Goal: Check status: Verify the current state of an ongoing process or item

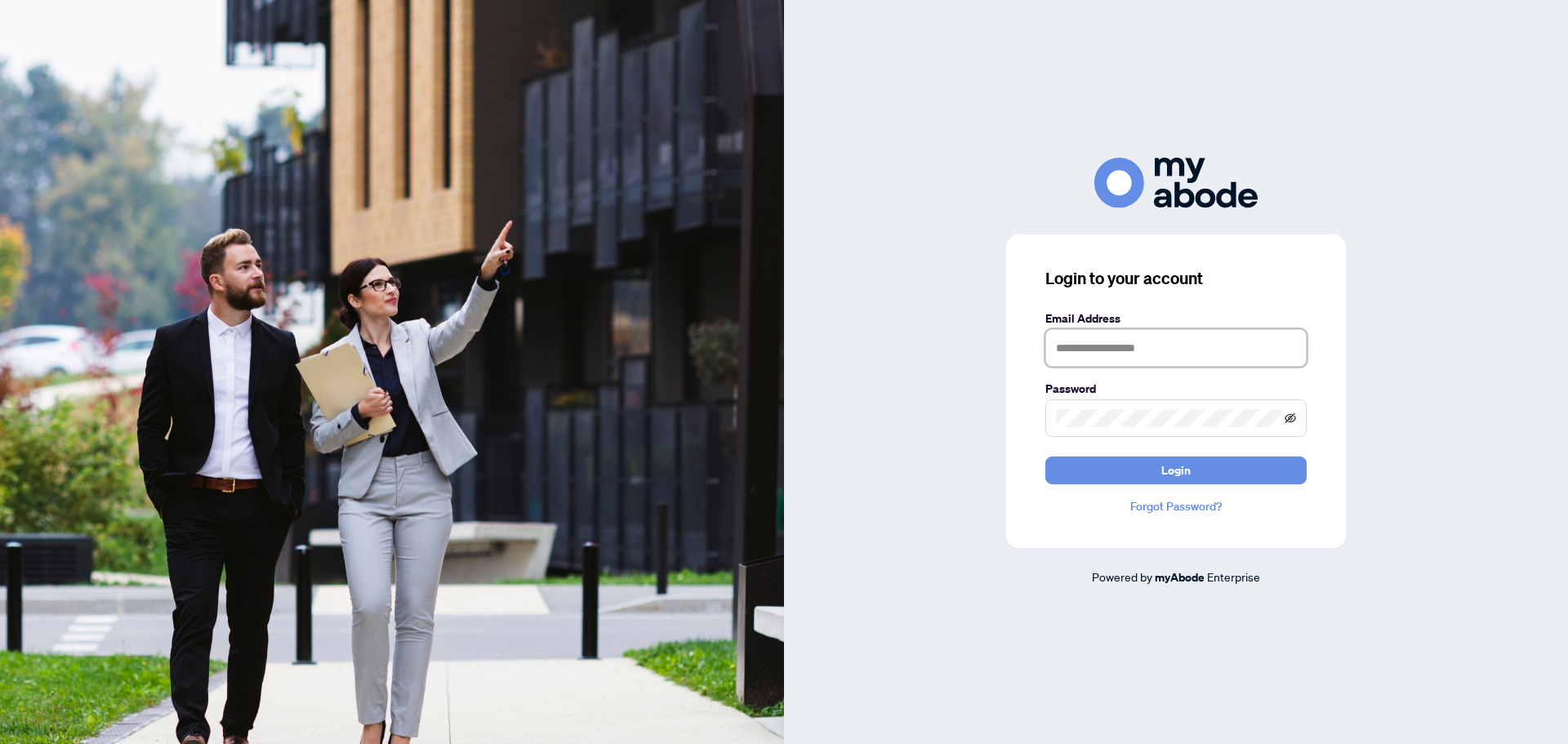
type input "**********"
click at [1291, 417] on icon "eye-invisible" at bounding box center [1290, 417] width 11 height 10
click at [1170, 466] on span "Login" at bounding box center [1176, 470] width 29 height 26
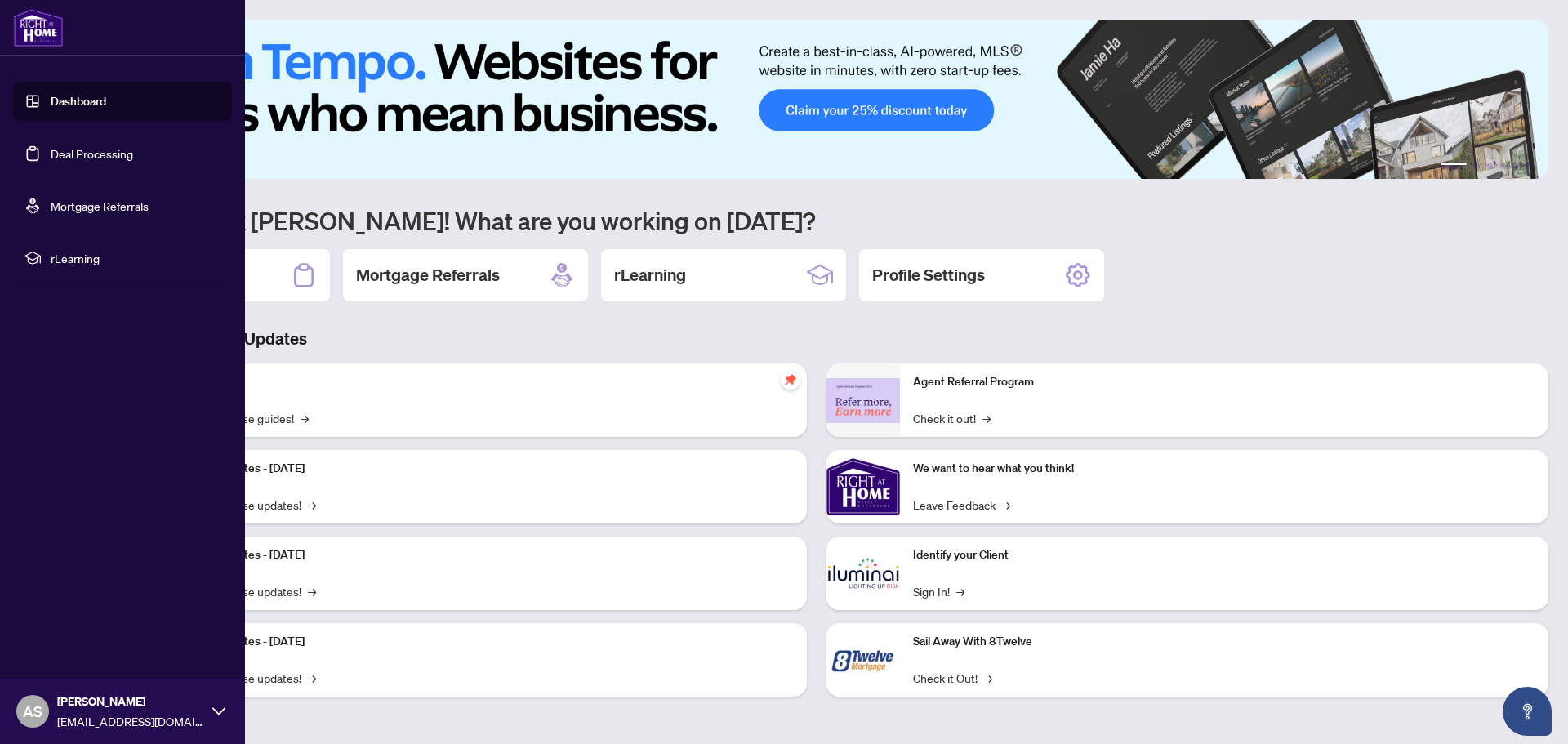
click at [77, 100] on link "Dashboard" at bounding box center [78, 101] width 55 height 15
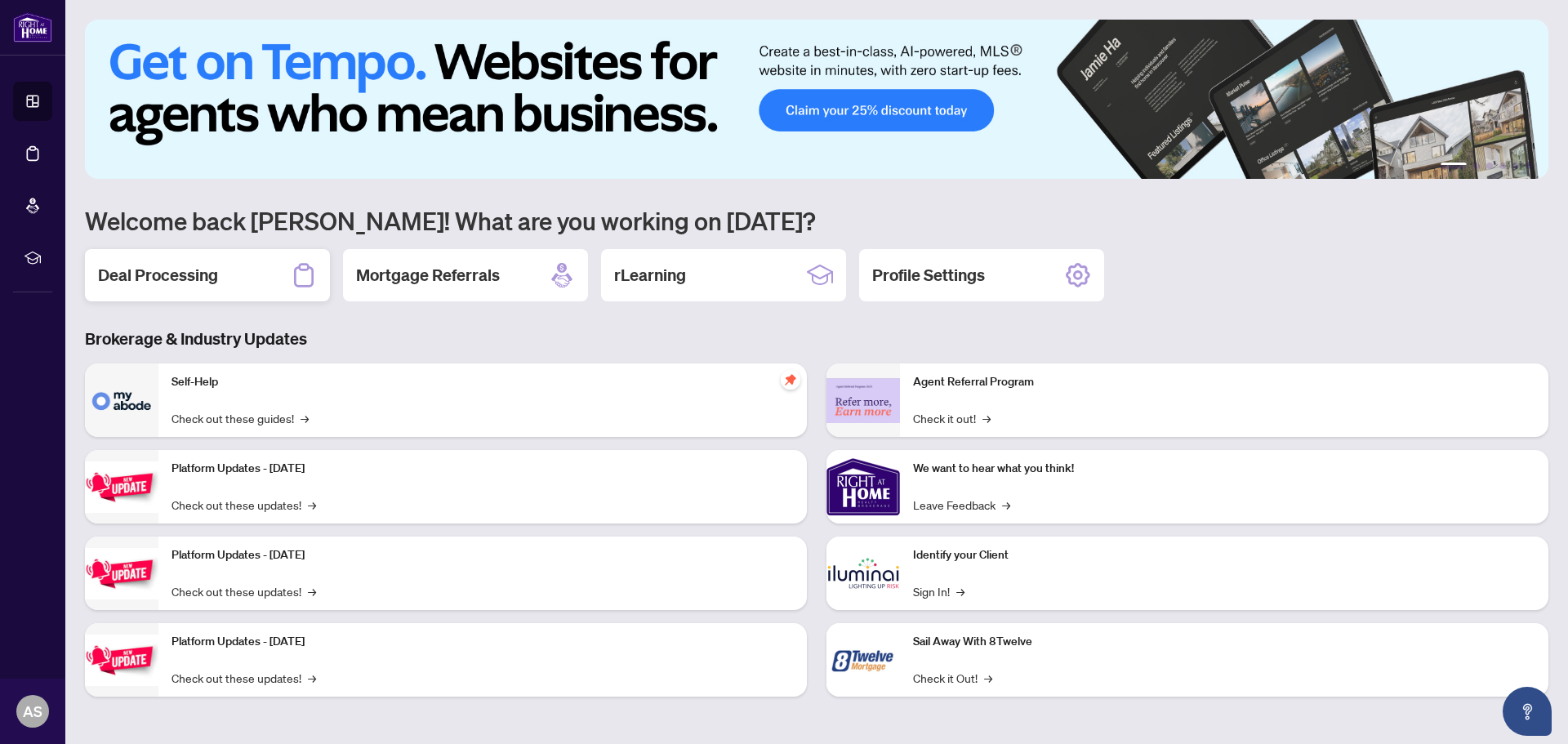
click at [147, 276] on h2 "Deal Processing" at bounding box center [158, 275] width 120 height 23
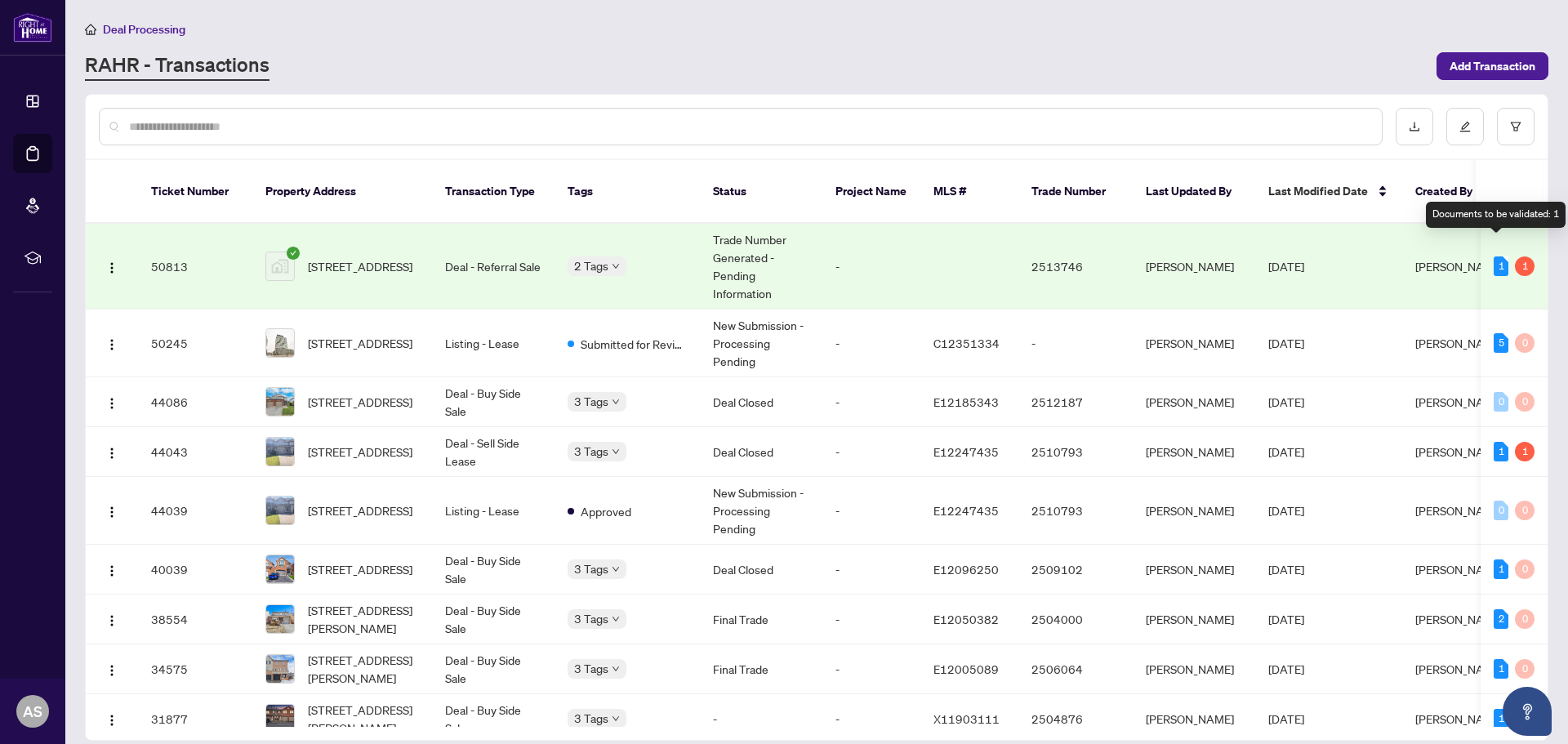
click at [1493, 256] on div "1" at bounding box center [1501, 266] width 15 height 19
click at [1521, 256] on div "1" at bounding box center [1524, 266] width 19 height 19
click at [1493, 256] on div "1" at bounding box center [1501, 266] width 15 height 19
click at [341, 257] on span "[STREET_ADDRESS]" at bounding box center [360, 266] width 104 height 18
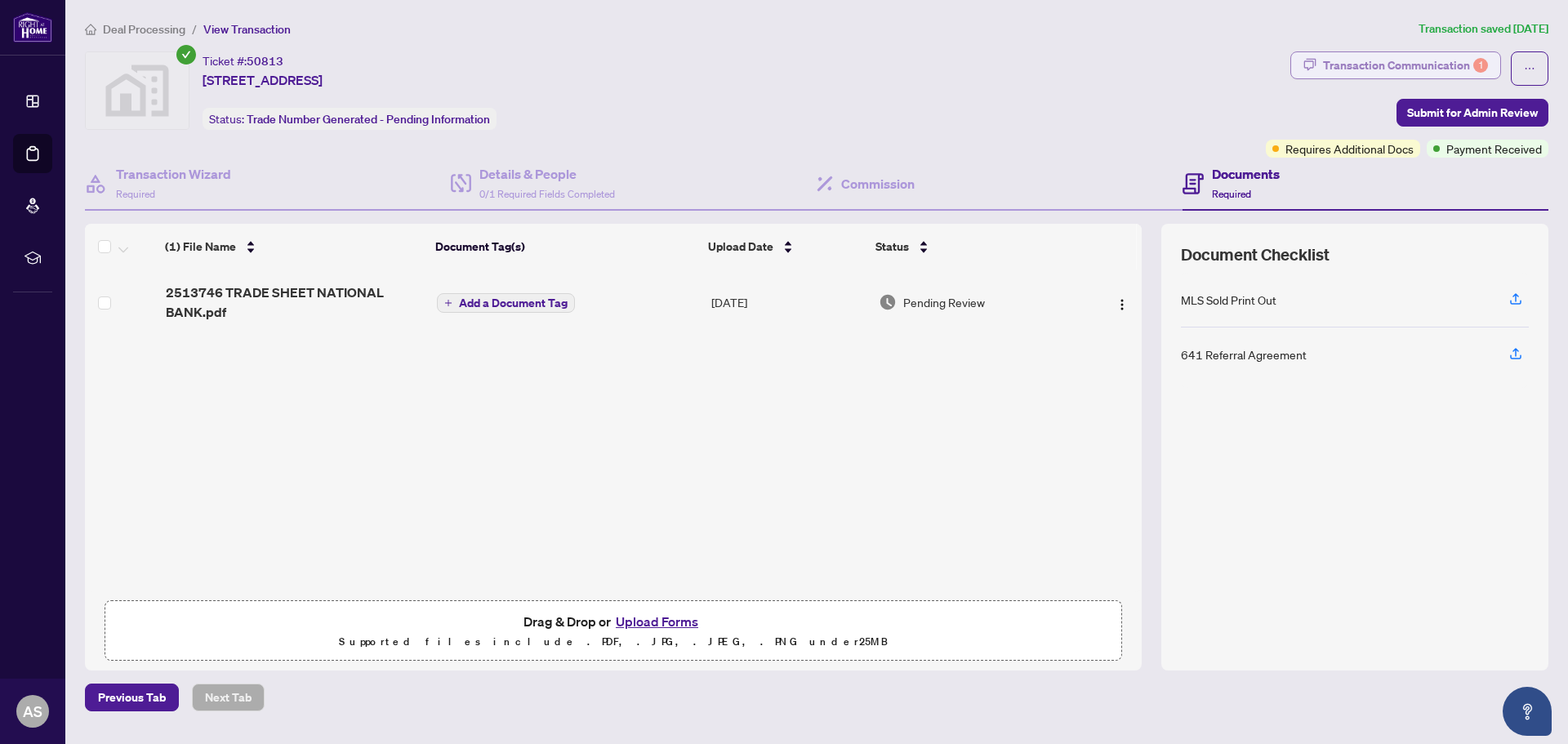
click at [1388, 65] on div "Transaction Communication 1" at bounding box center [1405, 65] width 165 height 26
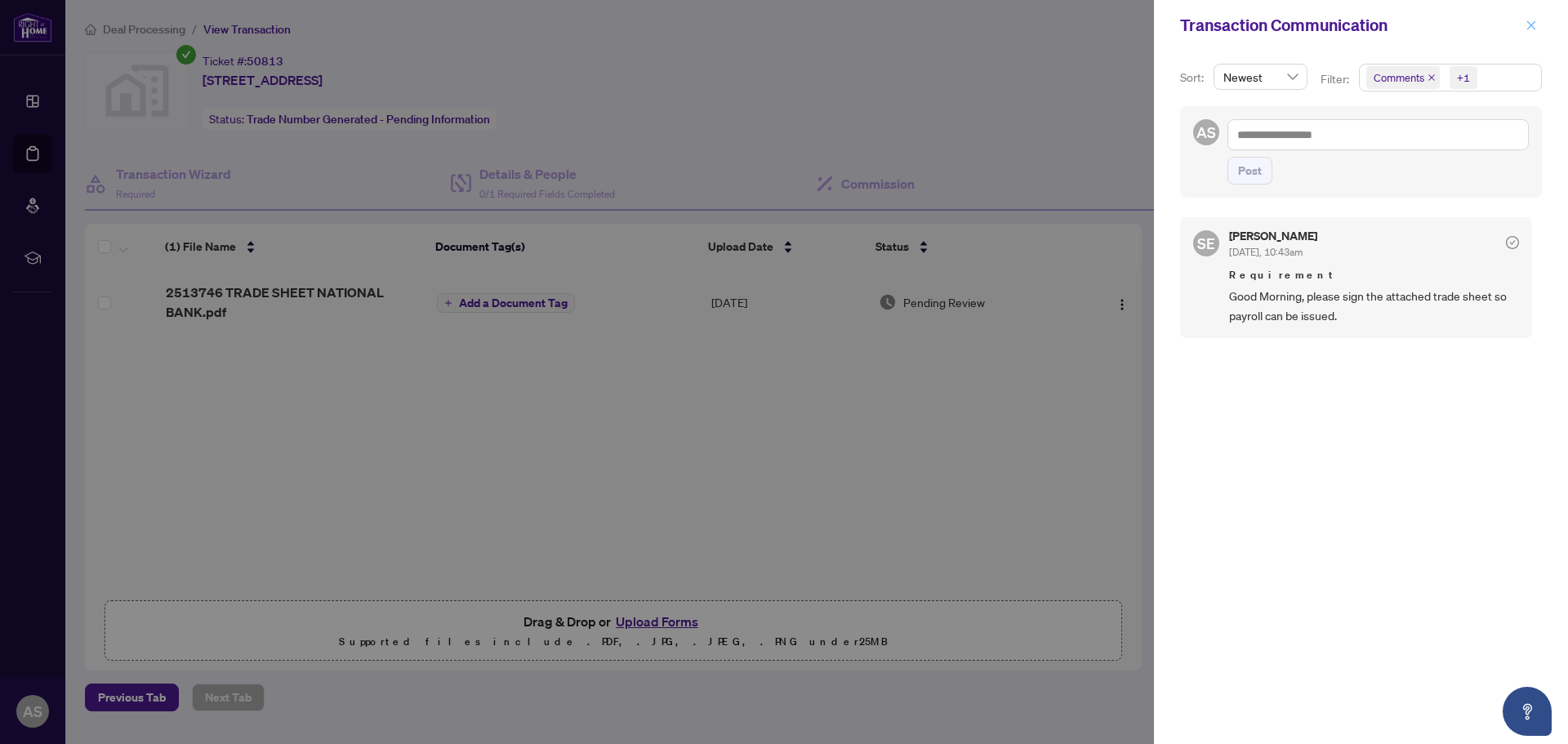
click at [1529, 27] on icon "close" at bounding box center [1531, 25] width 9 height 9
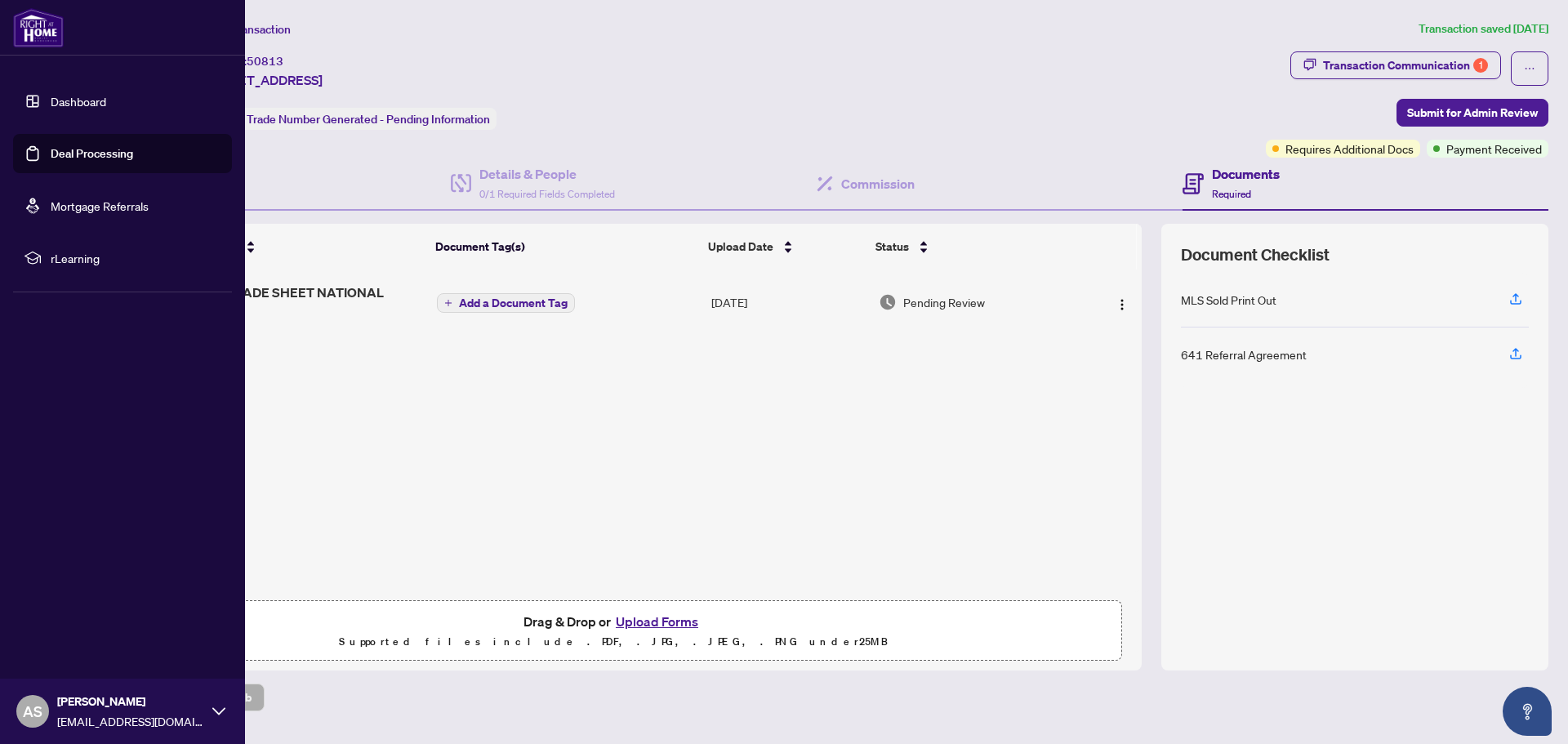
click at [96, 148] on link "Deal Processing" at bounding box center [91, 154] width 82 height 15
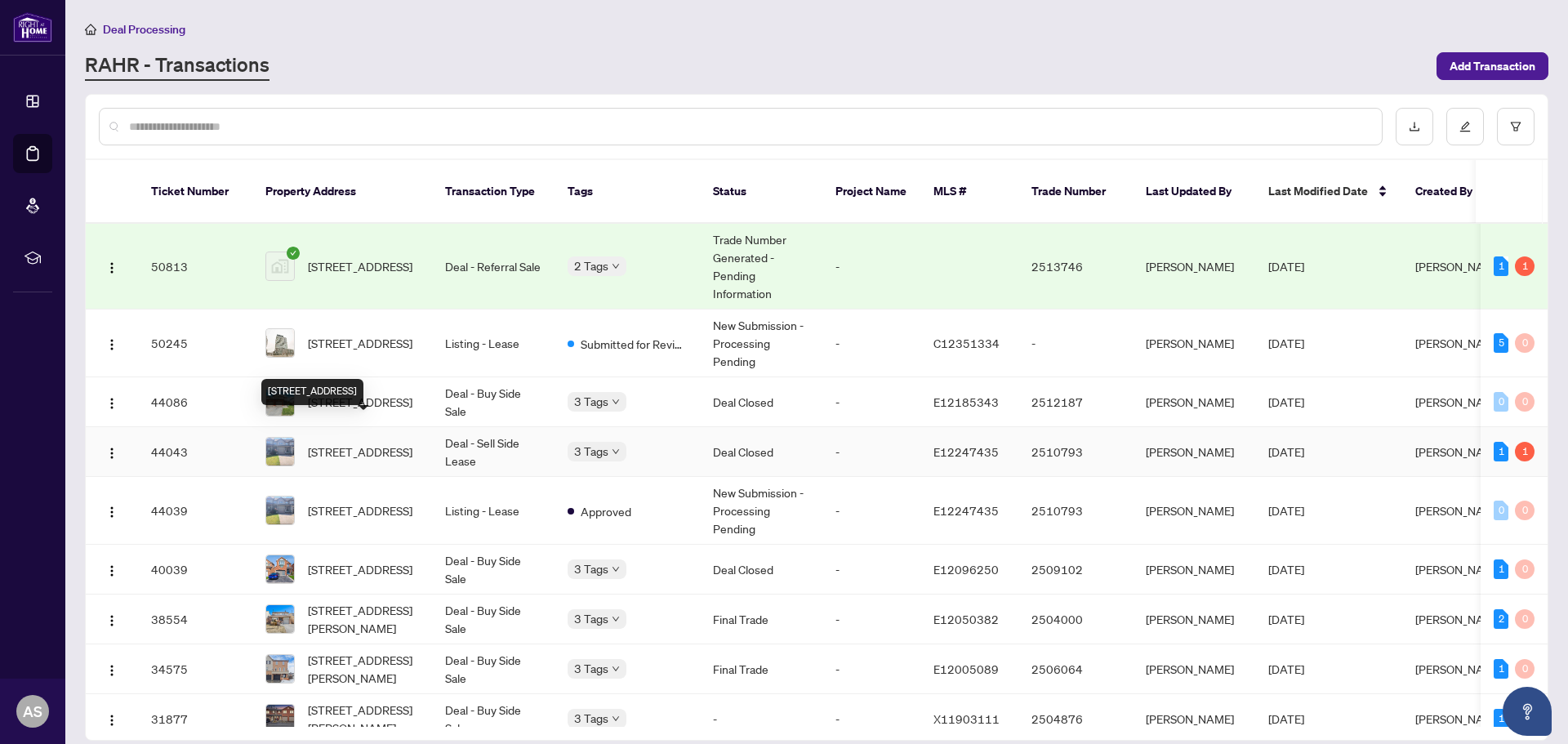
click at [355, 443] on span "[STREET_ADDRESS]" at bounding box center [360, 451] width 104 height 18
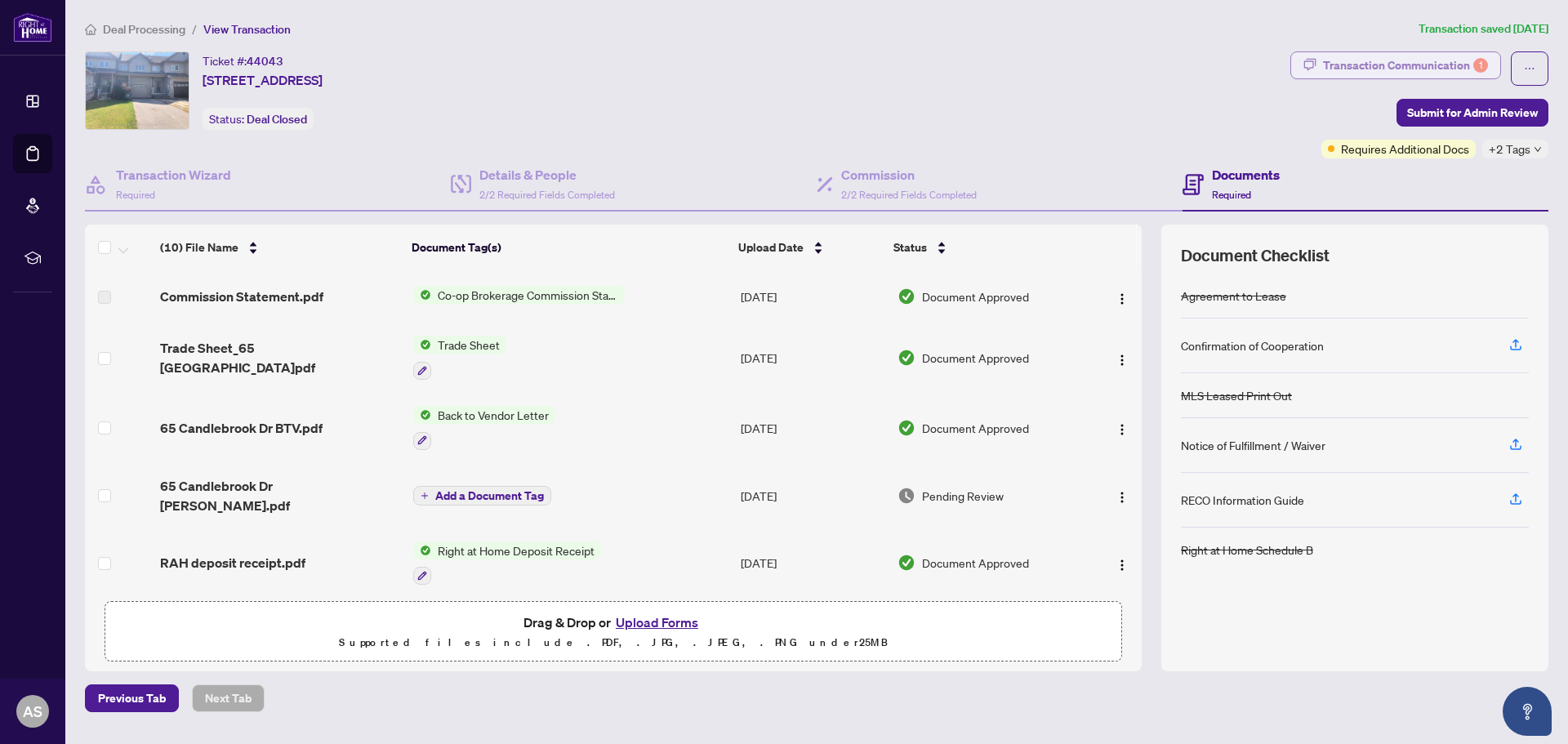
click at [1395, 67] on div "Transaction Communication 1" at bounding box center [1405, 65] width 165 height 26
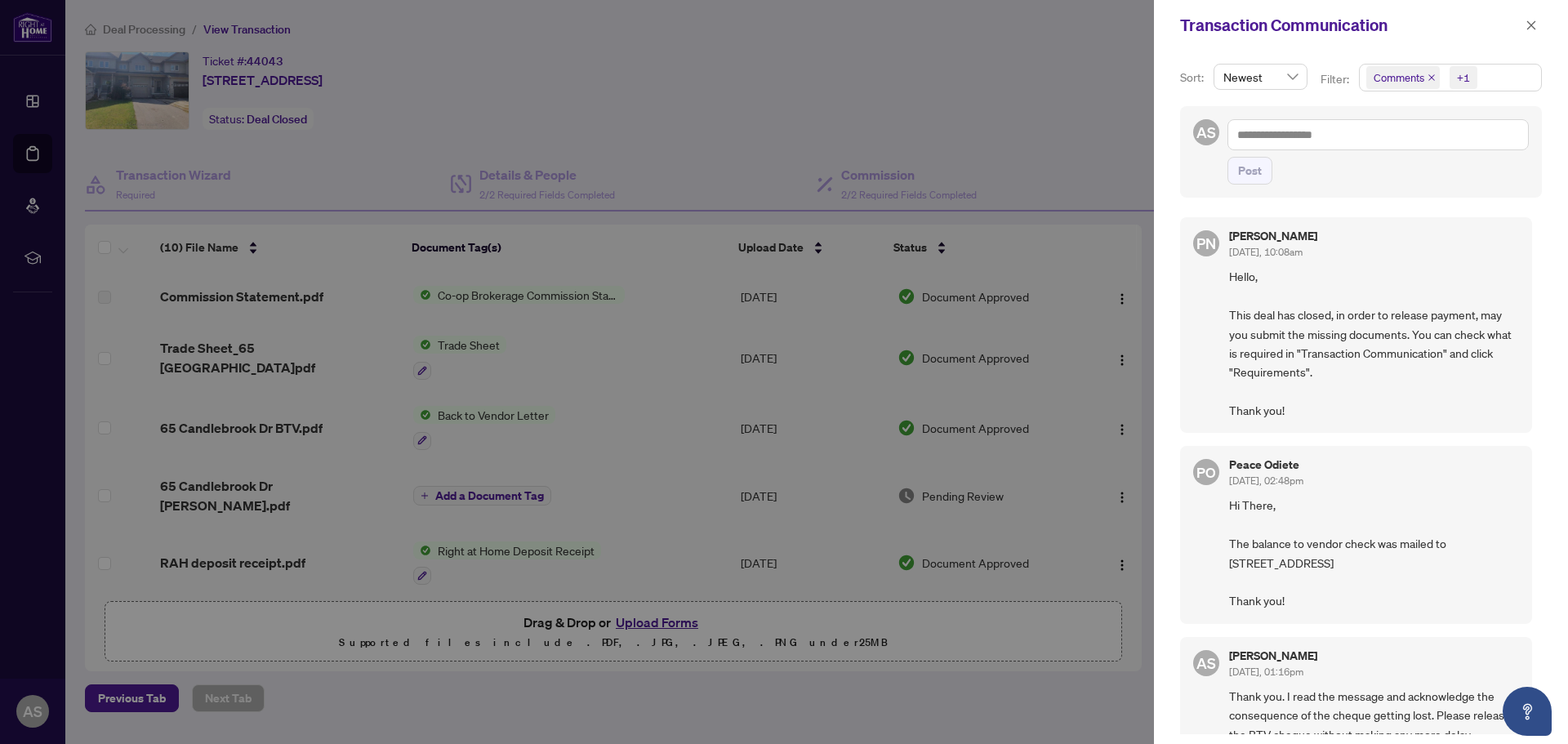
click at [1023, 691] on div at bounding box center [784, 372] width 1568 height 744
click at [1527, 27] on icon "close" at bounding box center [1531, 25] width 11 height 11
